Goal: Task Accomplishment & Management: Manage account settings

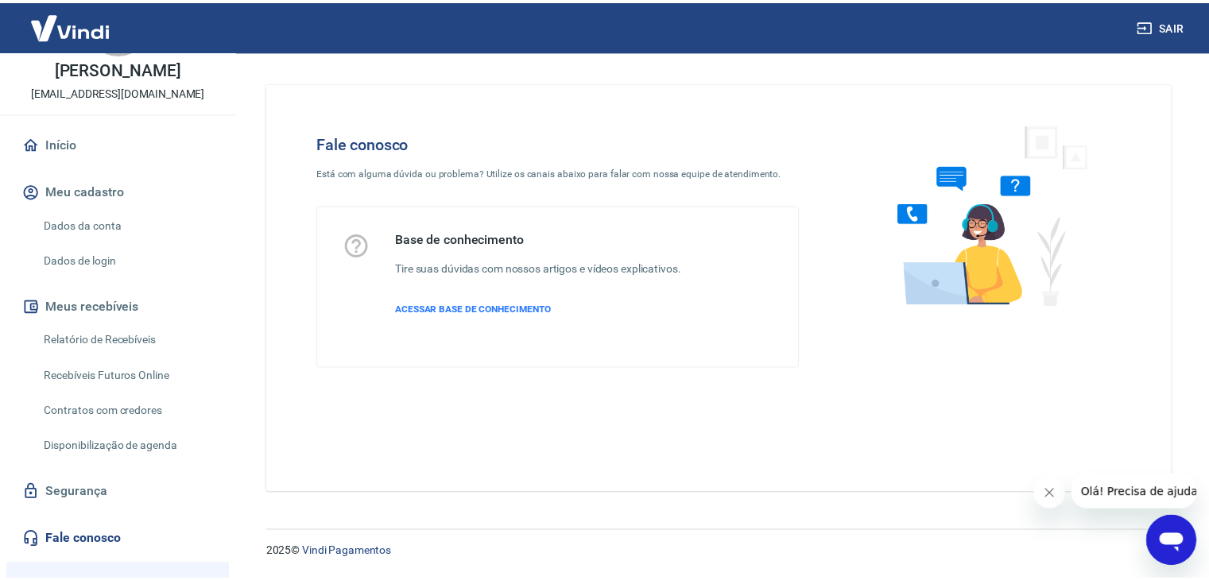
scroll to position [238, 0]
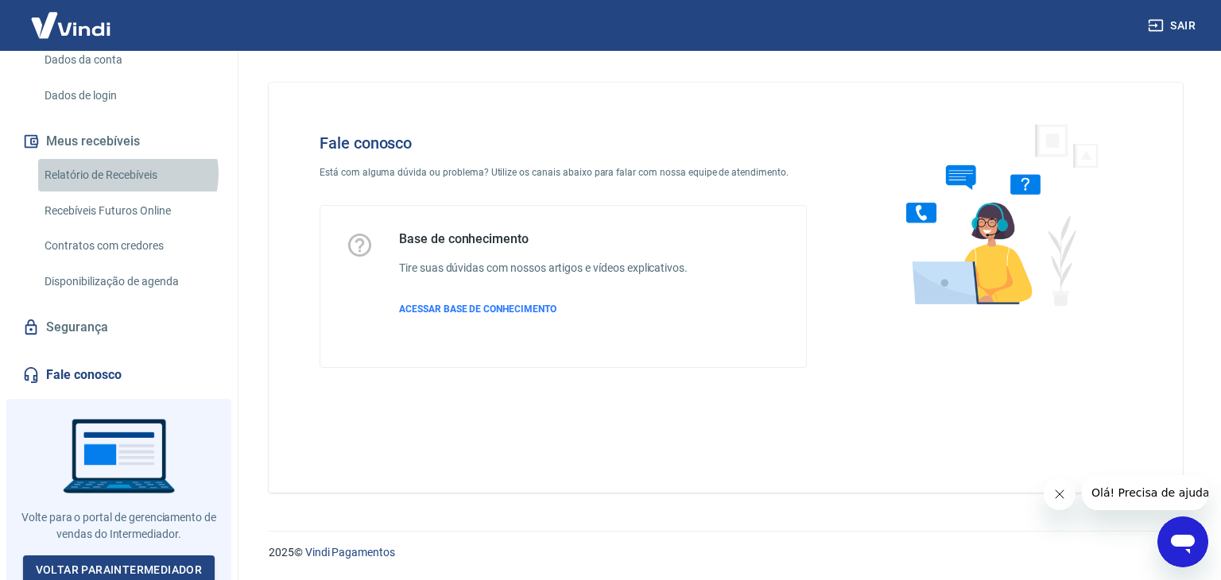
click at [127, 174] on link "Relatório de Recebíveis" at bounding box center [128, 175] width 180 height 33
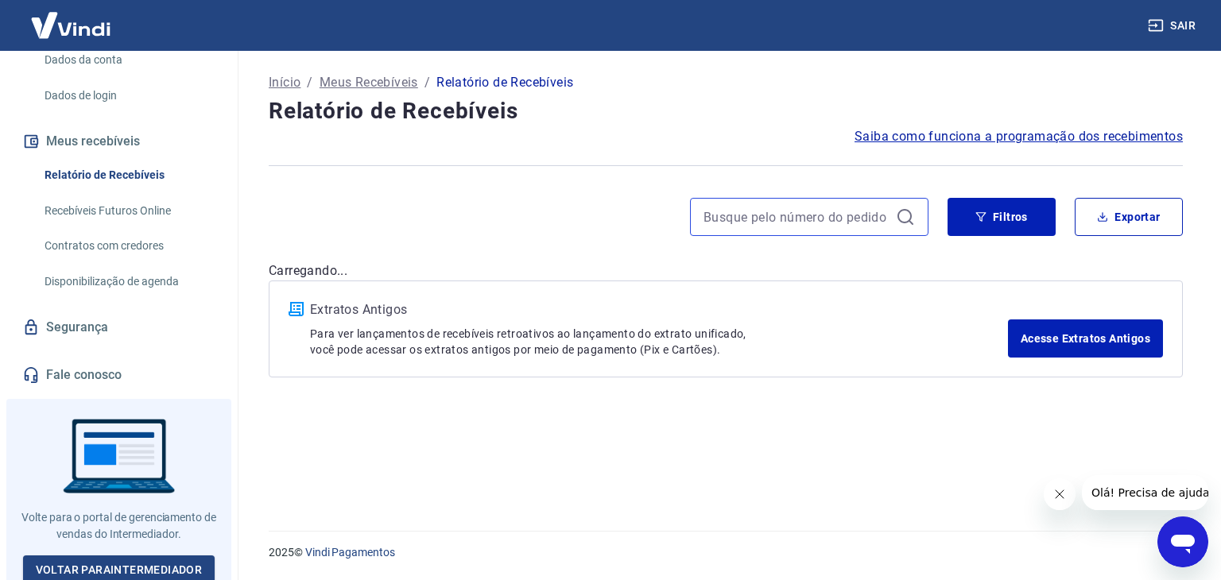
click at [876, 211] on input at bounding box center [796, 217] width 186 height 24
click at [1005, 229] on button "Filtros" at bounding box center [1001, 217] width 108 height 38
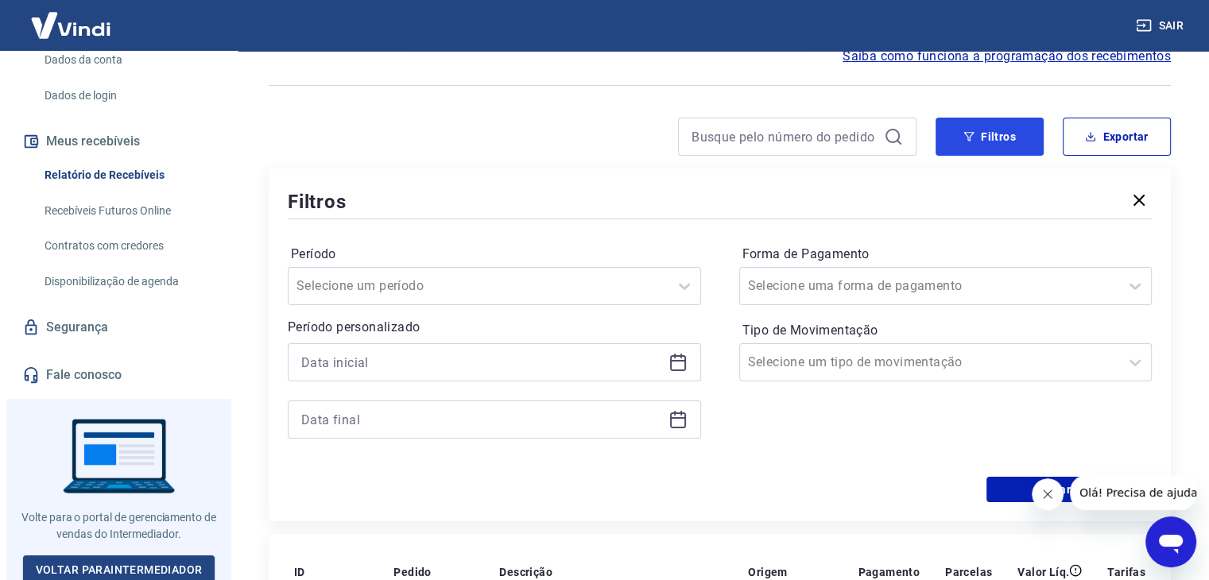
scroll to position [79, 0]
click at [374, 362] on input at bounding box center [481, 363] width 361 height 24
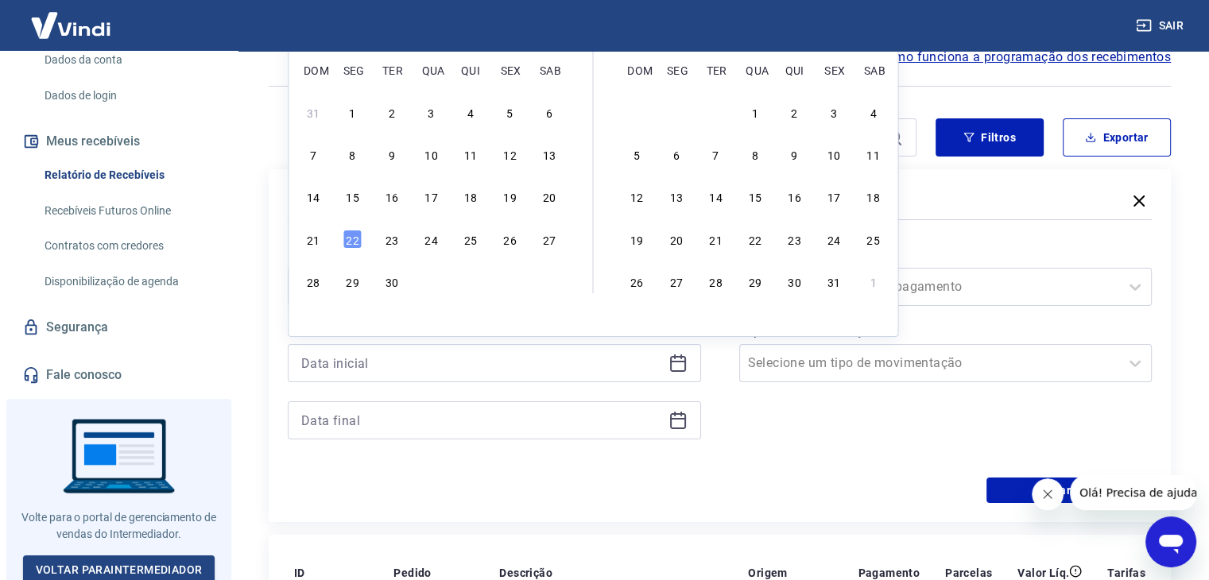
click at [393, 437] on div at bounding box center [494, 420] width 413 height 38
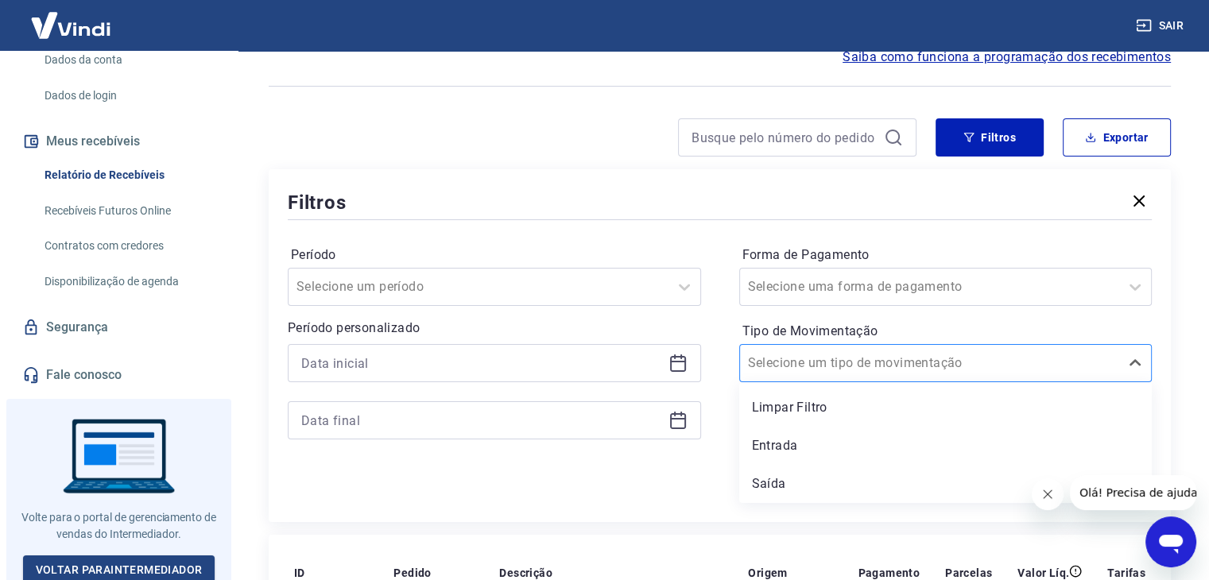
click at [893, 378] on div "Selecione um tipo de movimentação" at bounding box center [945, 363] width 413 height 38
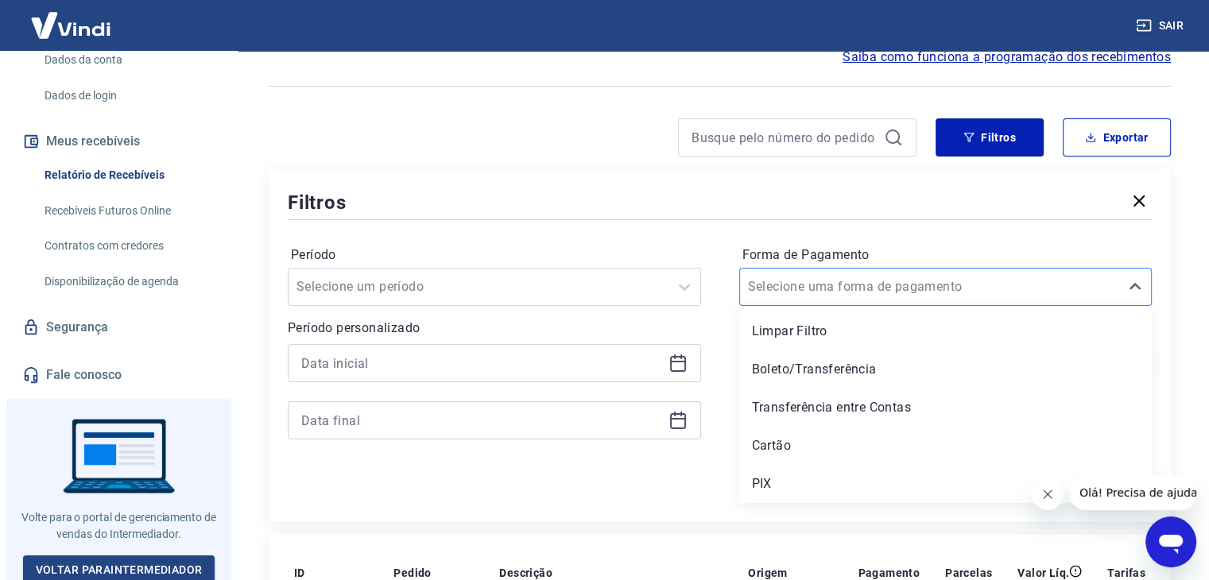
click at [836, 284] on input "Forma de Pagamento" at bounding box center [828, 286] width 161 height 19
paste input "ninaconnors@gmail.com"
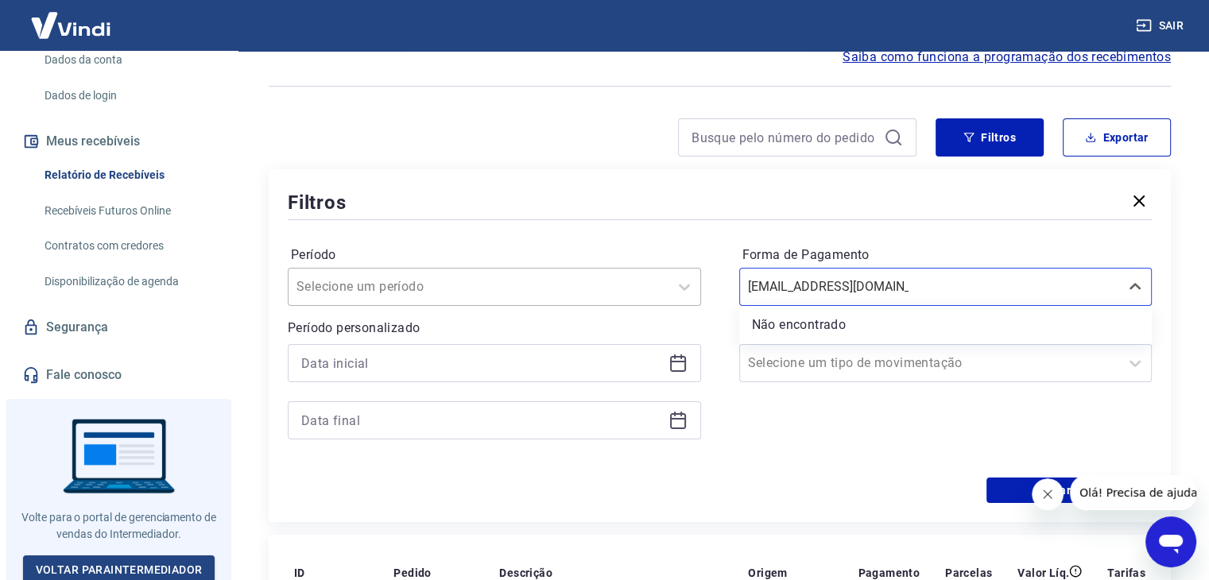
type input "ninaconnors@gmail.com"
click at [511, 293] on div at bounding box center [478, 287] width 364 height 22
paste input "ninaconnors@gmail.com"
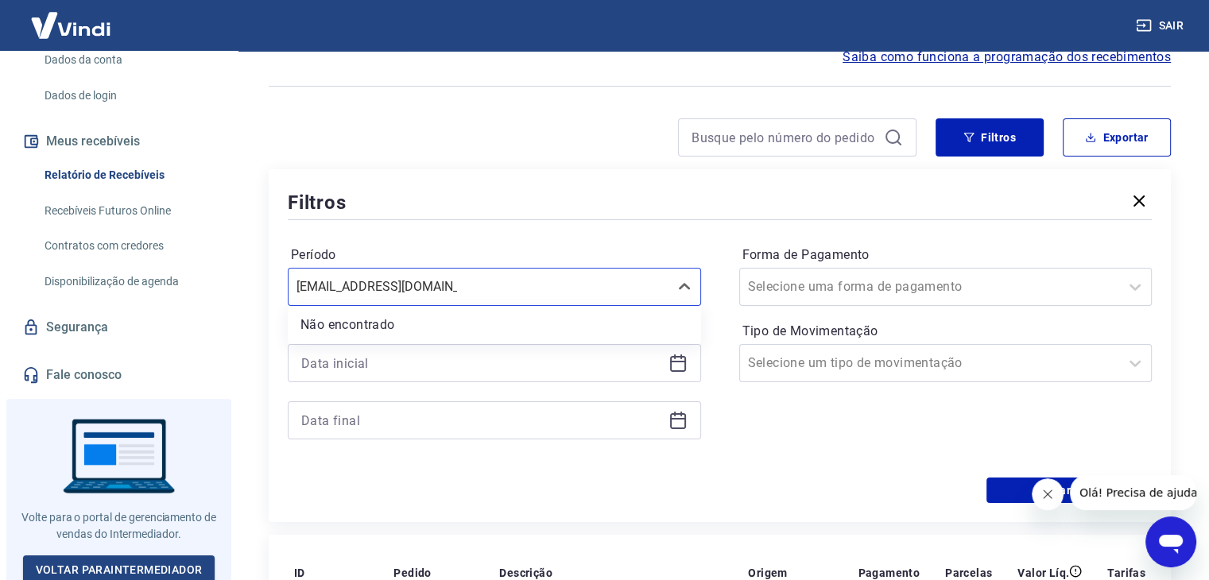
type input "ninaconnors@gmail.com"
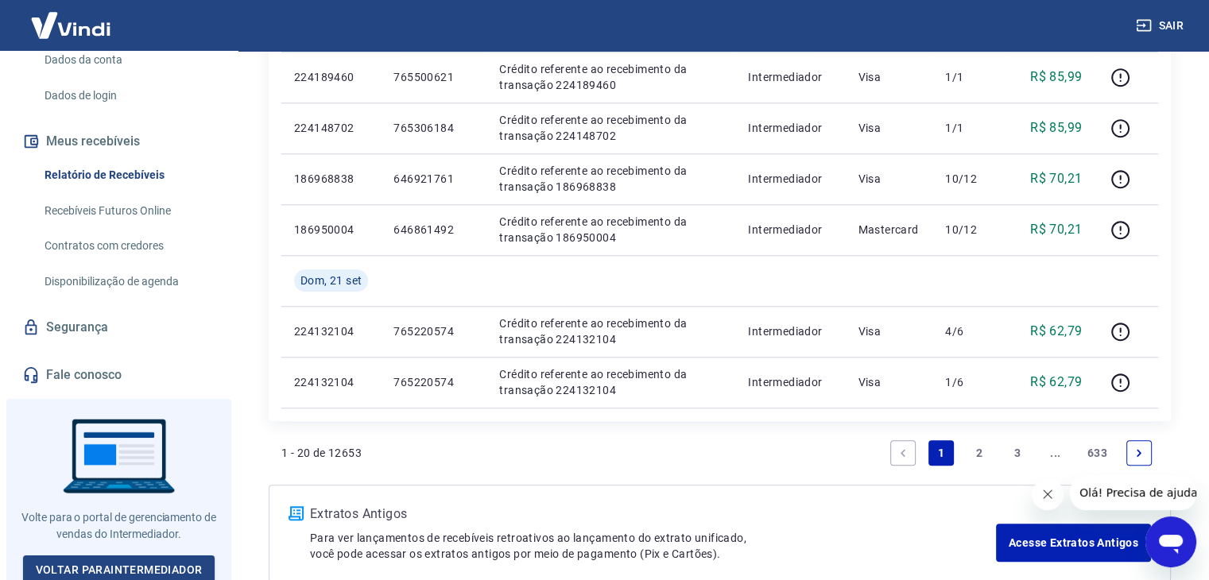
scroll to position [1396, 0]
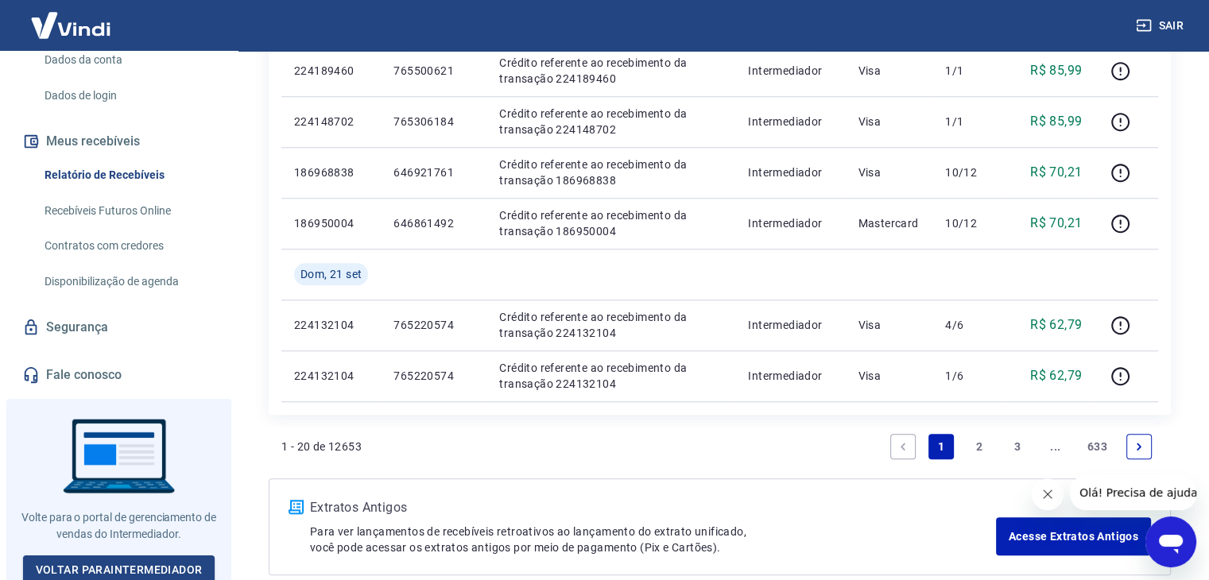
click at [981, 447] on link "2" at bounding box center [978, 446] width 25 height 25
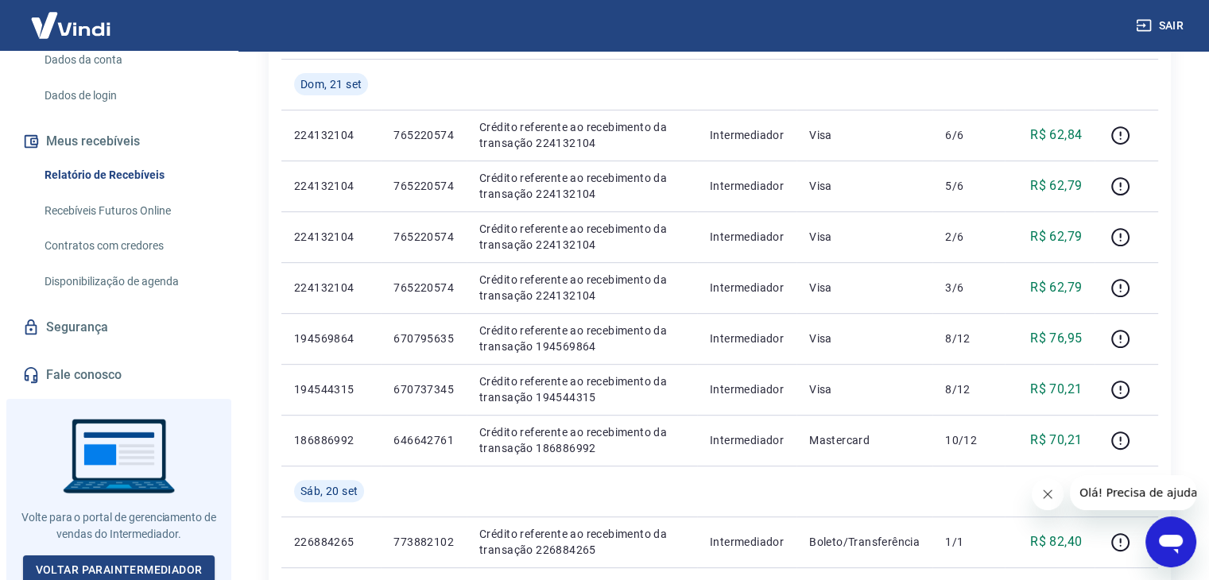
scroll to position [626, 0]
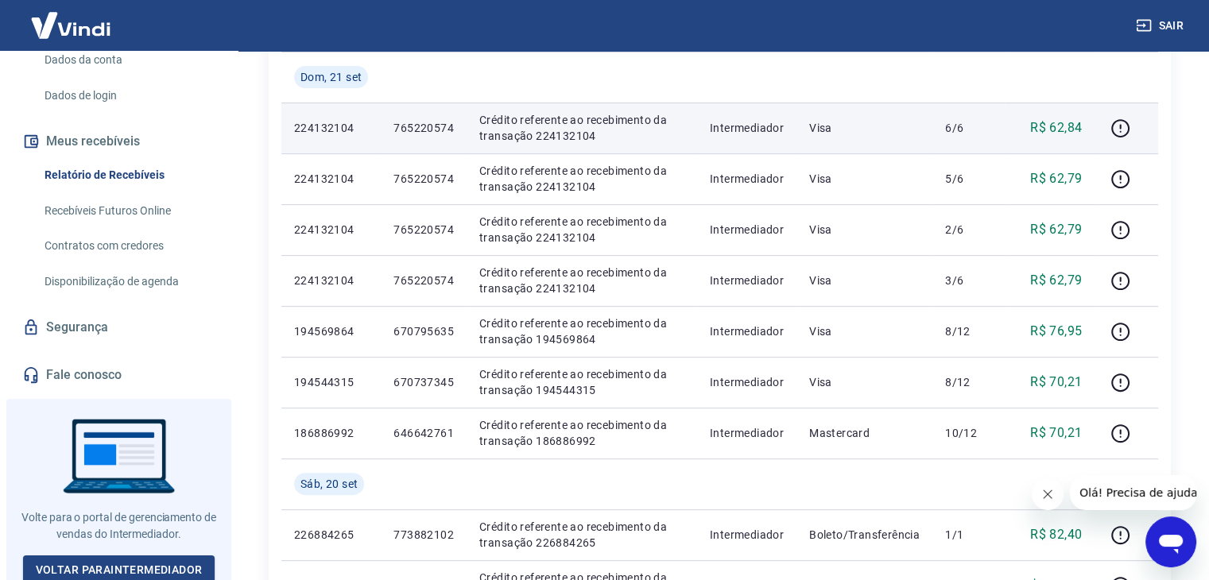
click at [340, 129] on p "224132104" at bounding box center [331, 128] width 74 height 16
drag, startPoint x: 457, startPoint y: 130, endPoint x: 742, endPoint y: 130, distance: 284.5
click at [461, 130] on td "765220574" at bounding box center [424, 128] width 86 height 51
drag, startPoint x: 766, startPoint y: 130, endPoint x: 890, endPoint y: 130, distance: 124.0
click at [767, 130] on p "Intermediador" at bounding box center [747, 128] width 74 height 16
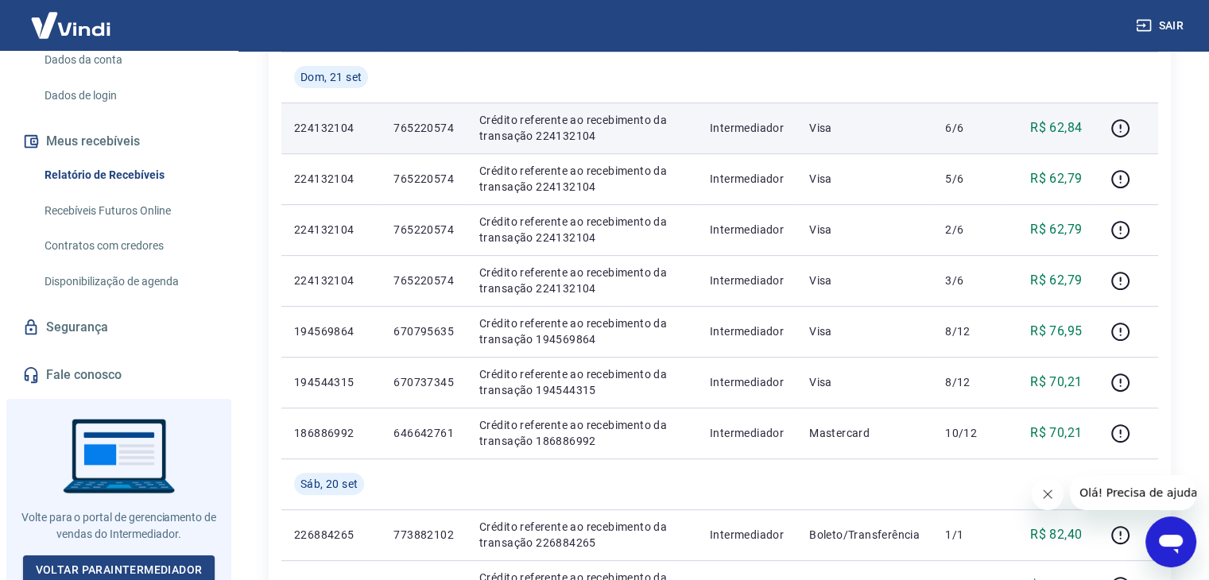
drag, startPoint x: 916, startPoint y: 130, endPoint x: 941, endPoint y: 130, distance: 24.6
click at [920, 130] on p "Visa" at bounding box center [864, 128] width 110 height 16
click at [965, 131] on p "6/6" at bounding box center [968, 128] width 47 height 16
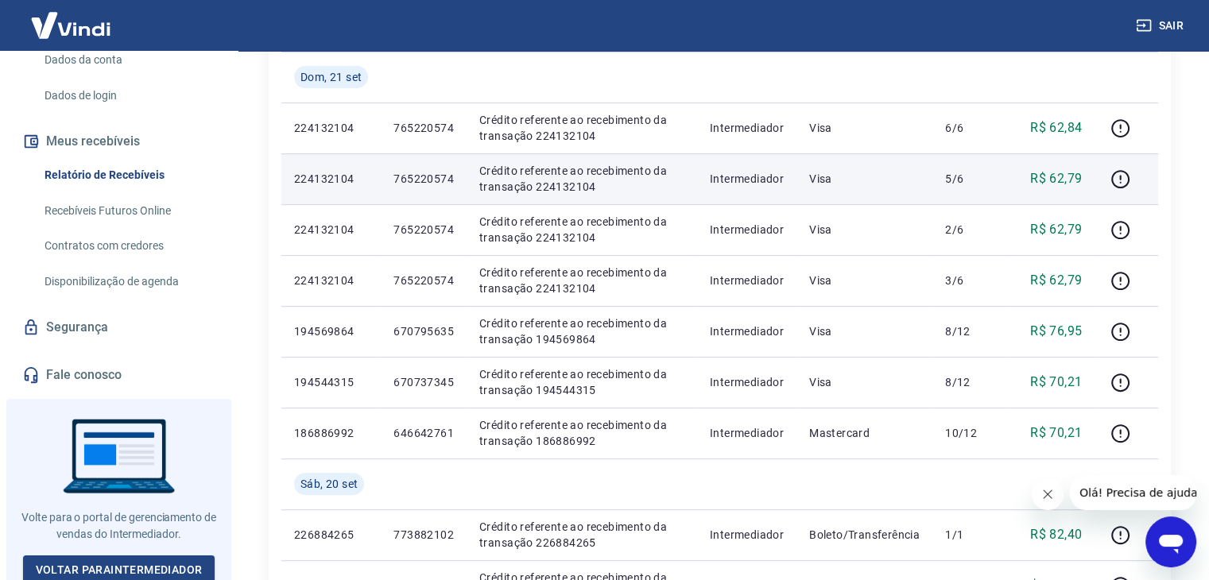
click at [970, 168] on td "5/6" at bounding box center [968, 178] width 72 height 51
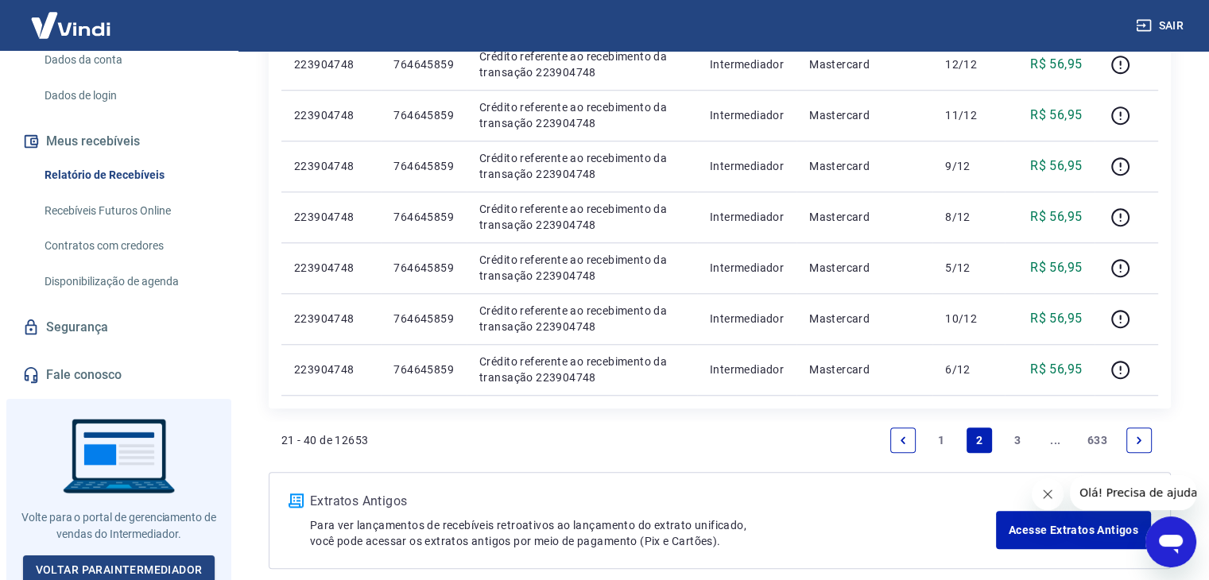
scroll to position [1407, 0]
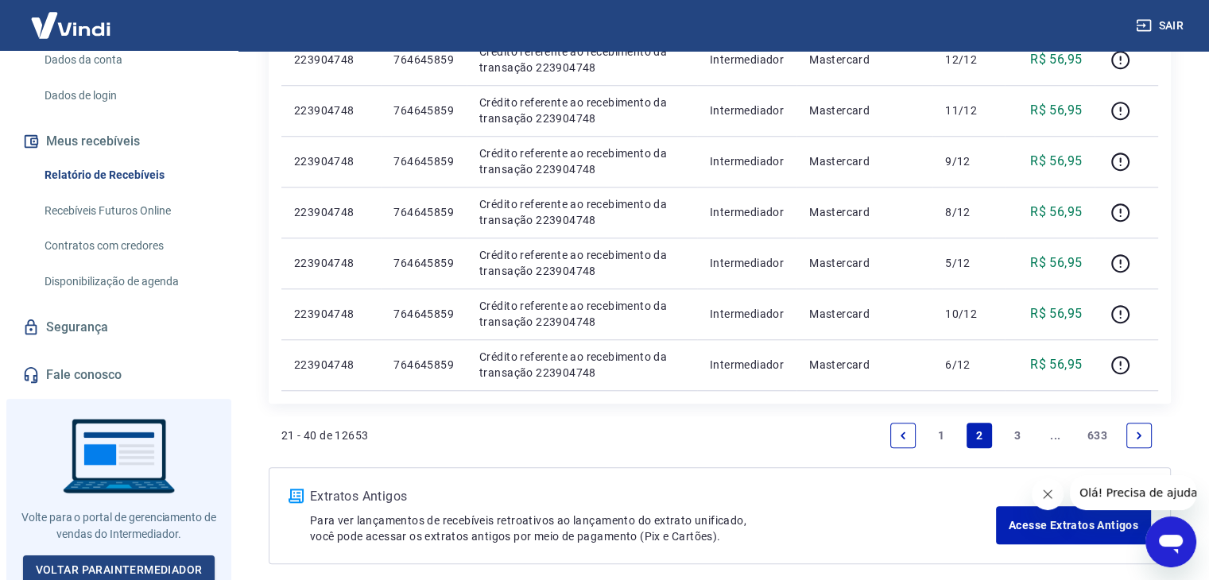
click at [947, 440] on link "1" at bounding box center [940, 435] width 25 height 25
